Goal: Task Accomplishment & Management: Manage account settings

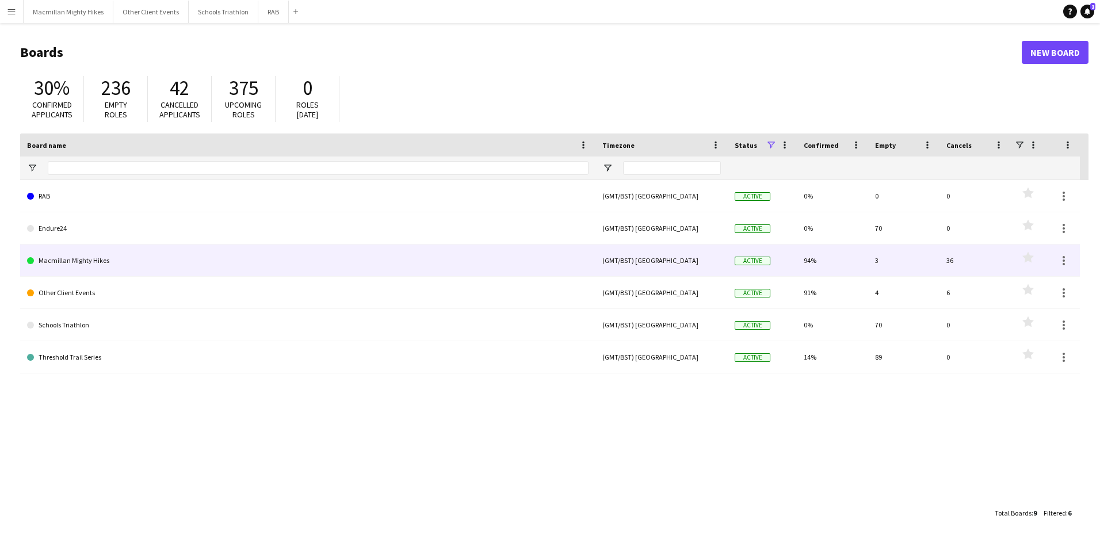
click at [58, 260] on link "Macmillan Mighty Hikes" at bounding box center [307, 260] width 561 height 32
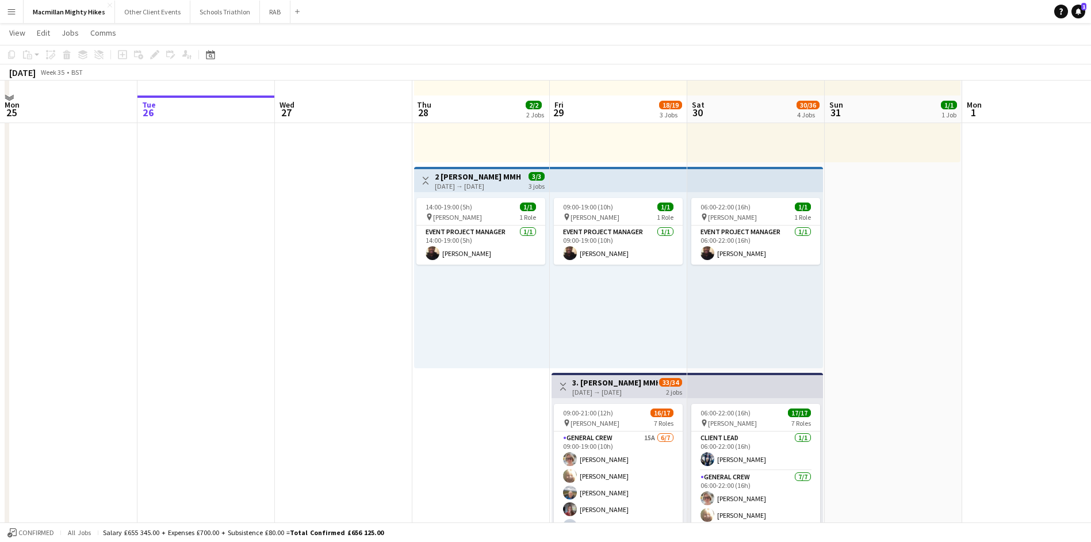
scroll to position [288, 0]
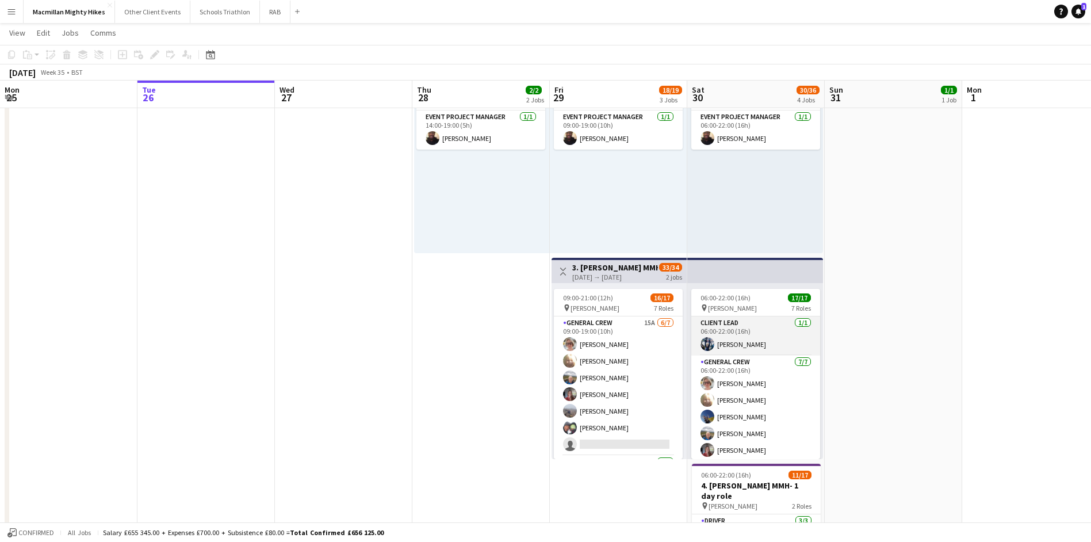
click at [728, 348] on app-card-role "Client Lead [DATE] 06:00-22:00 (16h) [PERSON_NAME]" at bounding box center [755, 335] width 129 height 39
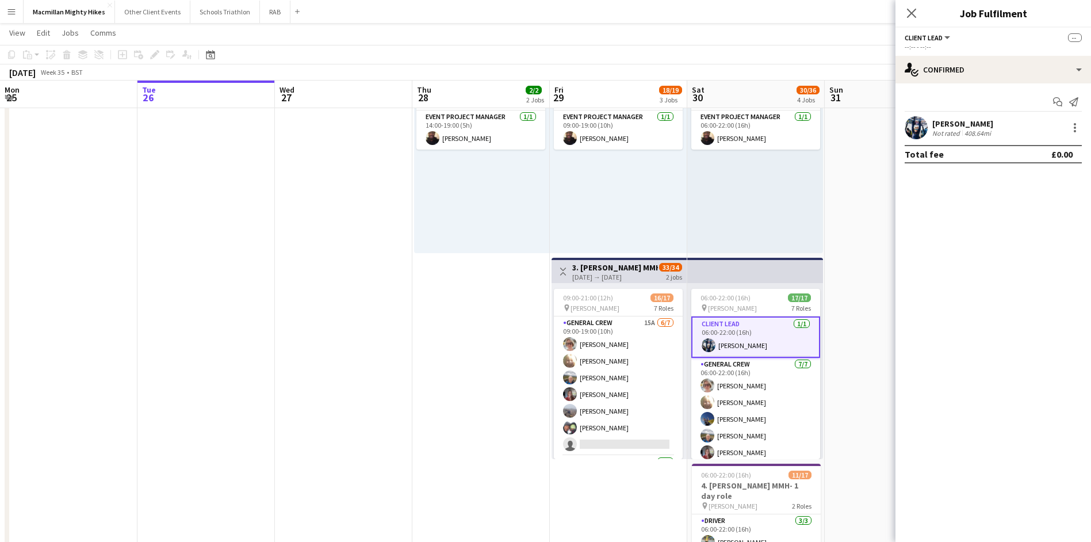
click at [917, 127] on app-user-avatar at bounding box center [916, 127] width 23 height 23
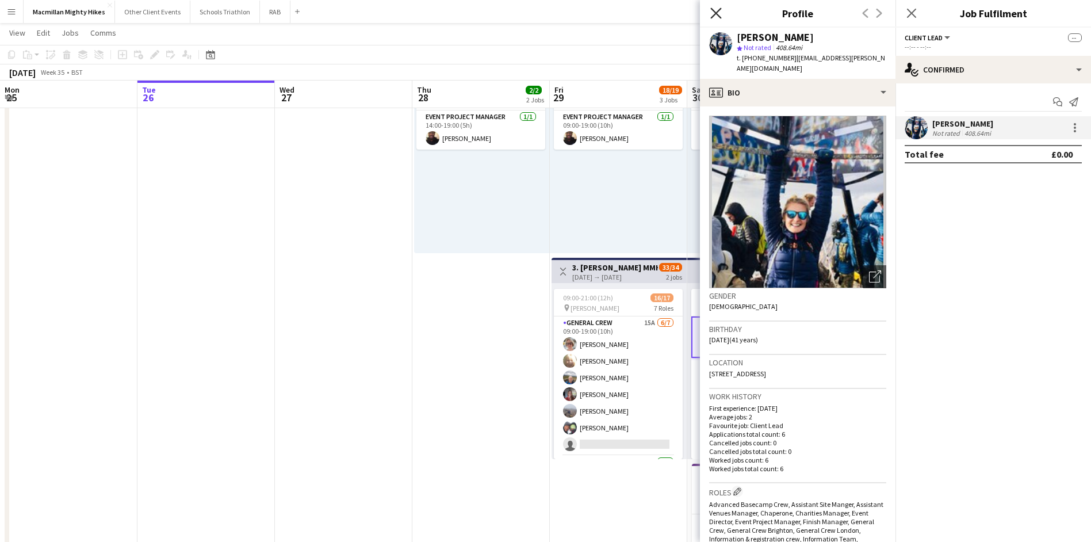
click at [716, 10] on icon "Close pop-in" at bounding box center [715, 12] width 11 height 11
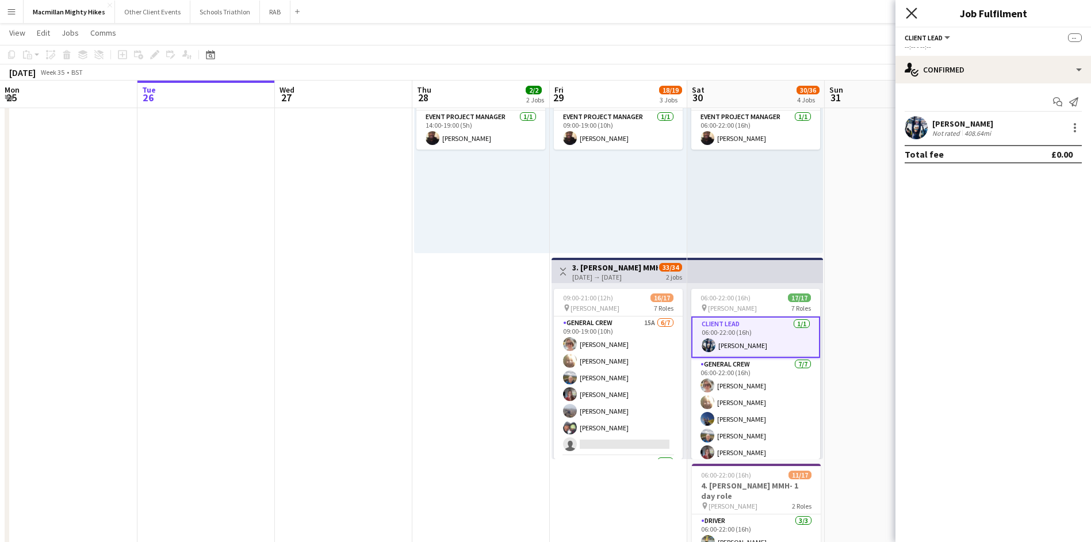
click at [915, 13] on icon "Close pop-in" at bounding box center [911, 12] width 11 height 11
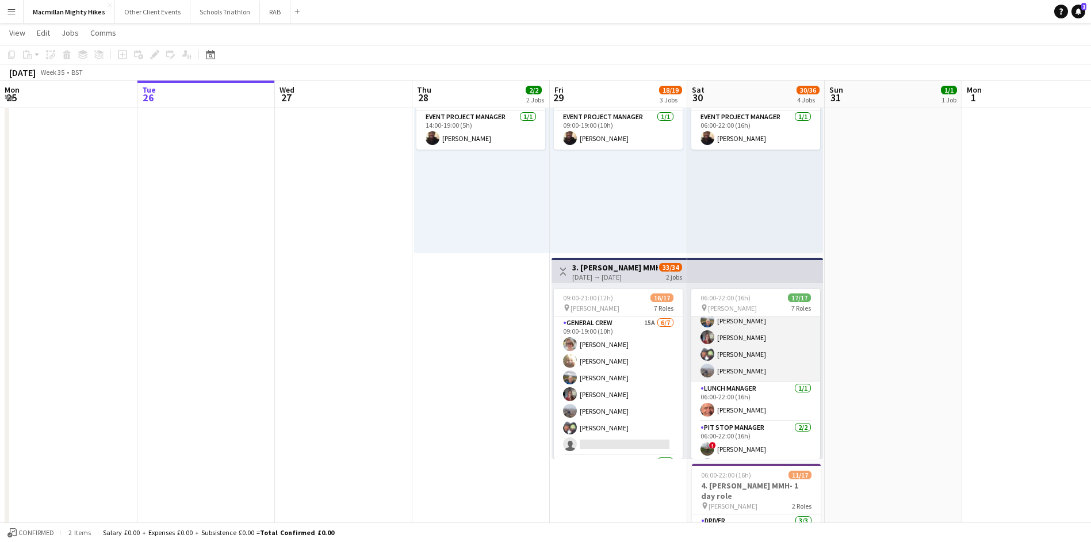
scroll to position [173, 0]
click at [769, 388] on app-card-role "Pit Stop Manager [DATE] 06:00-22:00 (16h) ! [PERSON_NAME] [PERSON_NAME]" at bounding box center [755, 392] width 129 height 56
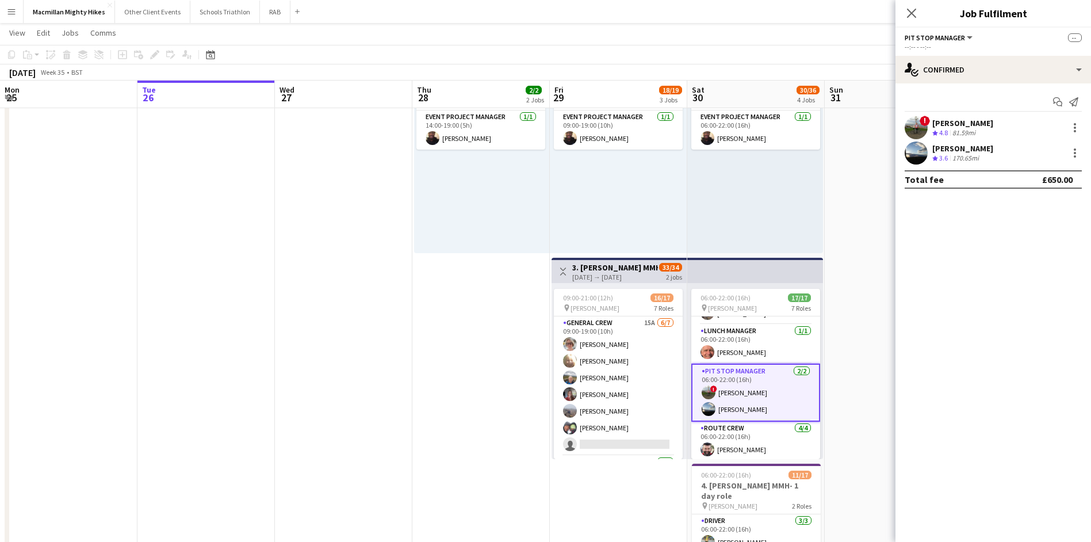
scroll to position [170, 0]
